Goal: Task Accomplishment & Management: Complete application form

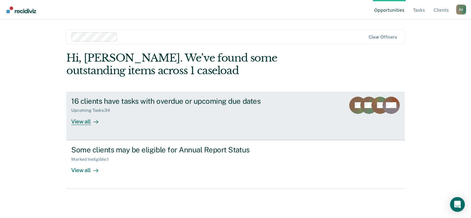
click at [84, 121] on div "View all" at bounding box center [88, 119] width 35 height 12
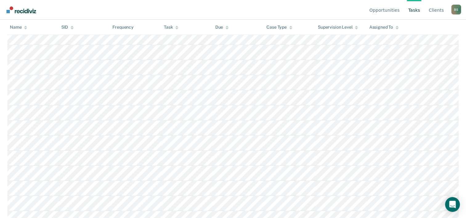
scroll to position [268, 0]
click at [436, 11] on link "Client s" at bounding box center [437, 10] width 18 height 20
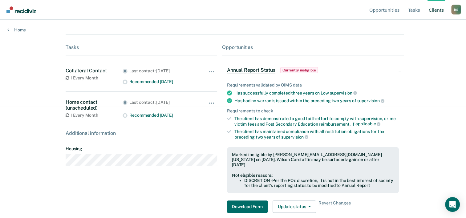
scroll to position [123, 0]
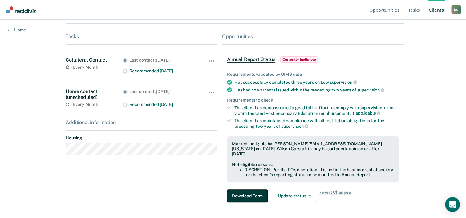
click at [250, 192] on button "Download Form" at bounding box center [247, 196] width 41 height 12
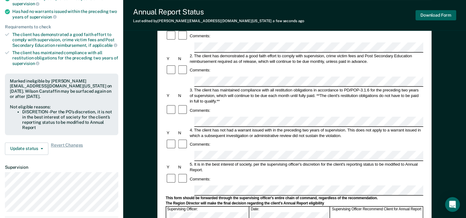
scroll to position [92, 0]
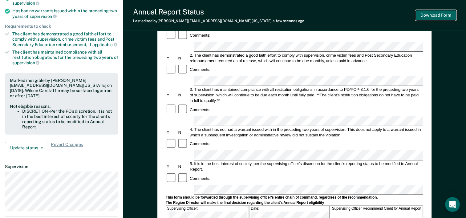
click at [448, 16] on button "Download Form" at bounding box center [436, 15] width 41 height 10
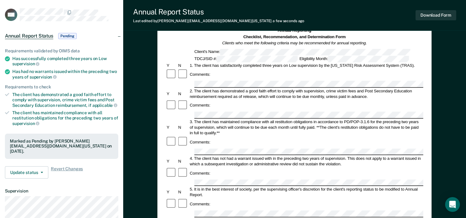
scroll to position [22, 0]
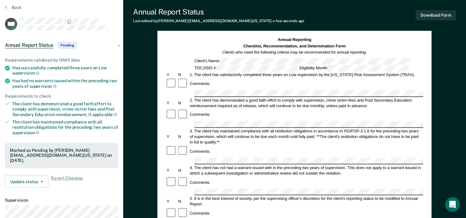
click at [64, 45] on span "Pending" at bounding box center [67, 45] width 18 height 6
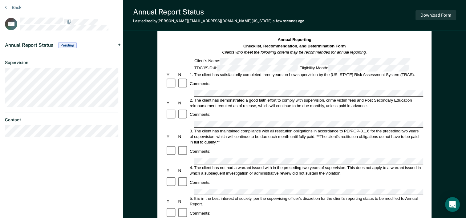
click at [25, 43] on span "Annual Report Status" at bounding box center [29, 45] width 48 height 6
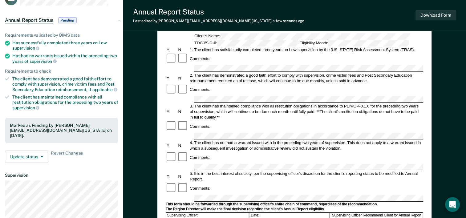
scroll to position [84, 0]
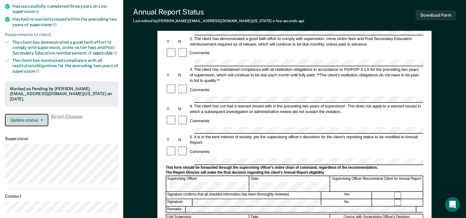
click at [40, 119] on button "Update status" at bounding box center [26, 120] width 43 height 12
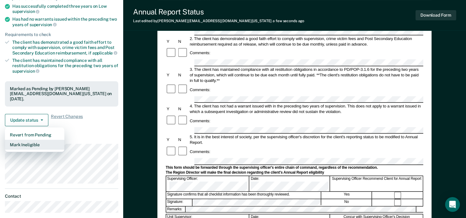
click at [30, 144] on button "Mark Ineligible" at bounding box center [34, 145] width 59 height 10
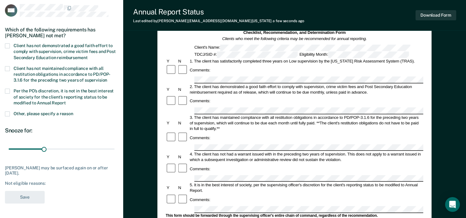
scroll to position [31, 0]
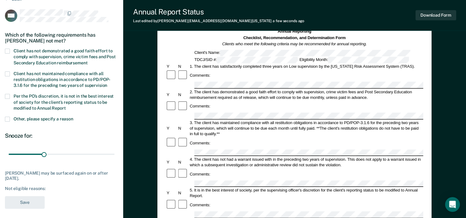
click at [9, 119] on span at bounding box center [7, 119] width 5 height 5
click at [73, 117] on input "Other, please specify a reason" at bounding box center [73, 117] width 0 height 0
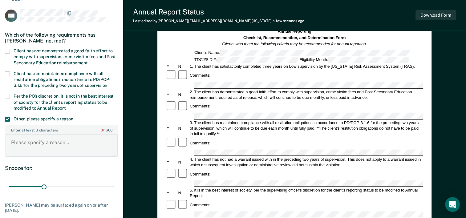
click at [26, 142] on textarea "Enter at least 3 characters 0 / 1600" at bounding box center [62, 145] width 112 height 23
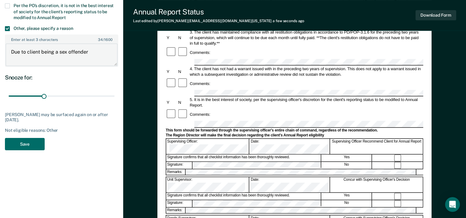
scroll to position [123, 0]
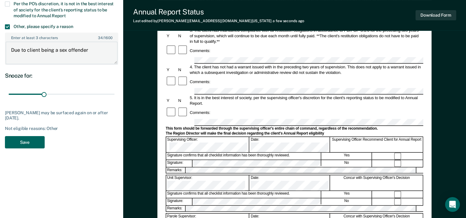
type textarea "Due to client being a sex offender"
click at [26, 139] on button "Save" at bounding box center [25, 142] width 40 height 13
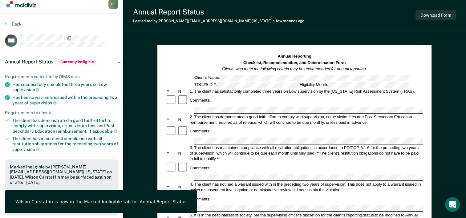
scroll to position [0, 0]
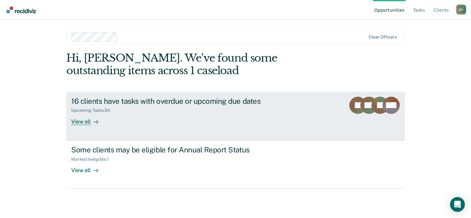
click at [94, 123] on icon at bounding box center [95, 122] width 5 height 5
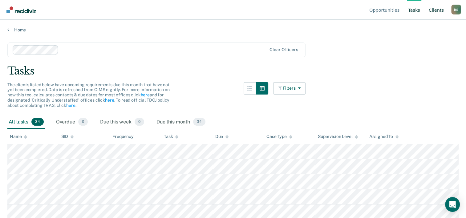
click at [433, 10] on link "Client s" at bounding box center [437, 10] width 18 height 20
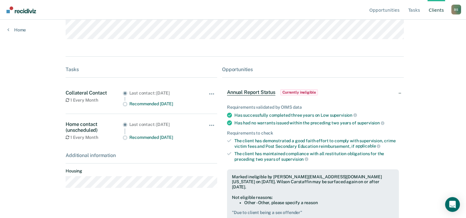
scroll to position [128, 0]
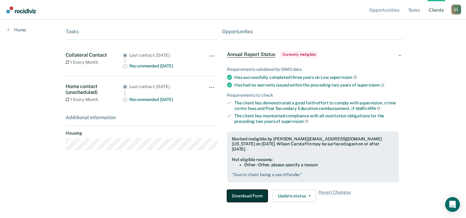
click at [257, 193] on button "Download Form" at bounding box center [247, 196] width 41 height 12
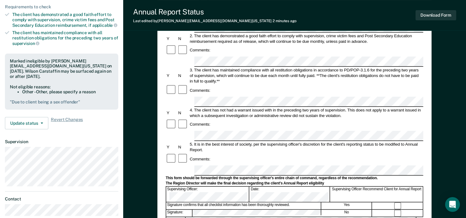
scroll to position [53, 0]
